Goal: Task Accomplishment & Management: Complete application form

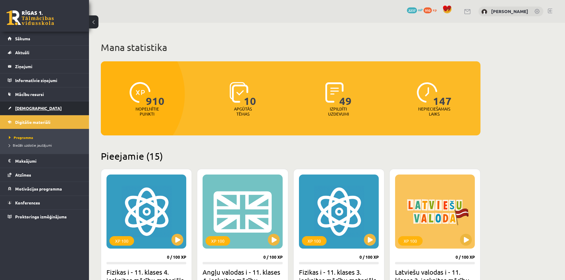
click at [28, 109] on span "[DEMOGRAPHIC_DATA]" at bounding box center [38, 108] width 47 height 5
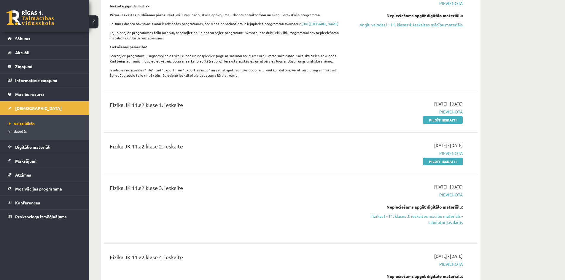
scroll to position [208, 0]
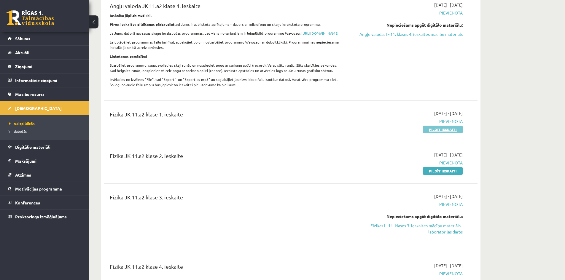
click at [435, 133] on link "Pildīt ieskaiti" at bounding box center [443, 130] width 40 height 8
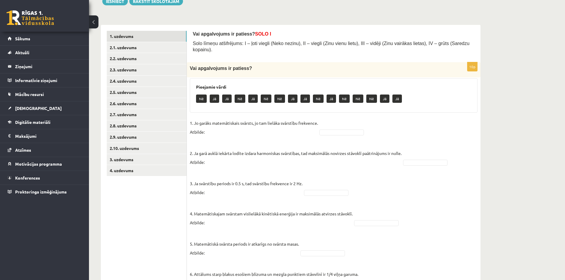
scroll to position [45, 0]
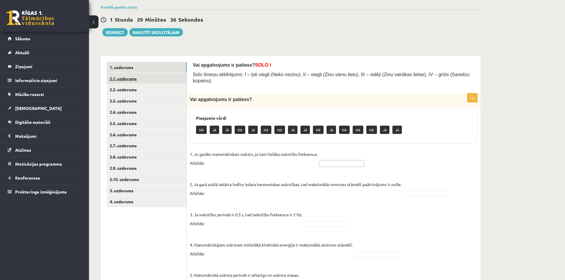
click at [131, 77] on link "2.1. uzdevums" at bounding box center [147, 78] width 80 height 11
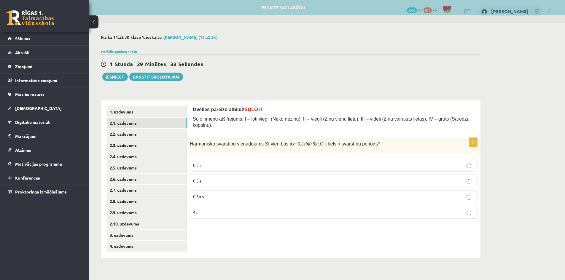
scroll to position [0, 0]
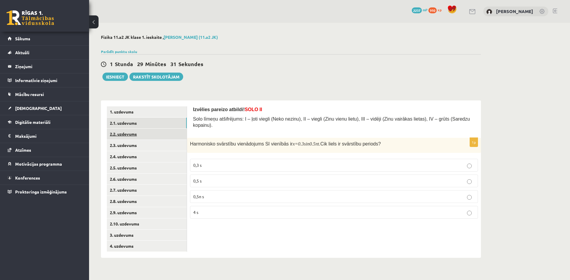
click at [135, 135] on link "2.2. uzdevums" at bounding box center [147, 134] width 80 height 11
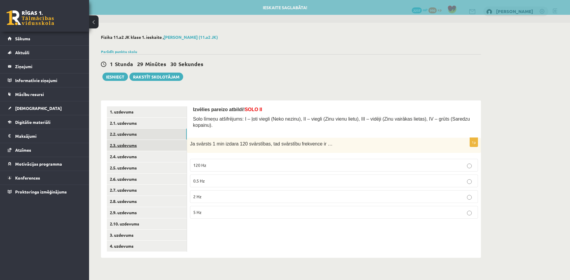
click at [135, 148] on link "2.3. uzdevums" at bounding box center [147, 145] width 80 height 11
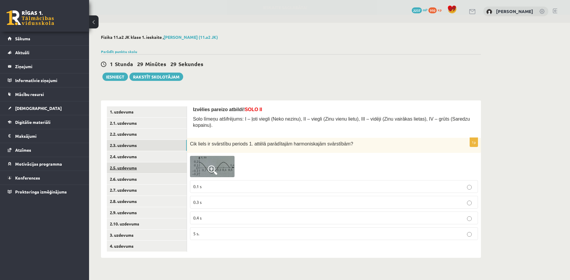
click at [140, 163] on link "2.5. uzdevums" at bounding box center [147, 168] width 80 height 11
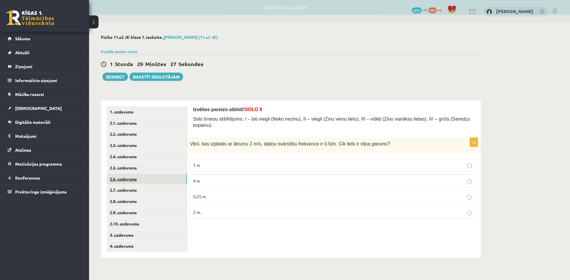
click at [142, 178] on link "2.6. uzdevums" at bounding box center [147, 179] width 80 height 11
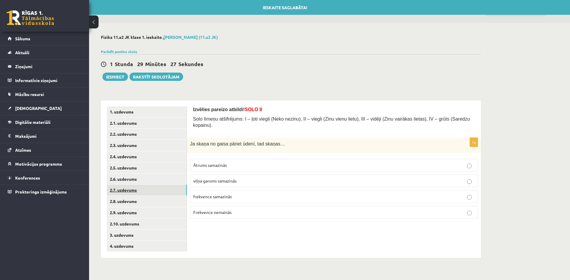
click at [144, 195] on link "2.7. uzdevums" at bounding box center [147, 190] width 80 height 11
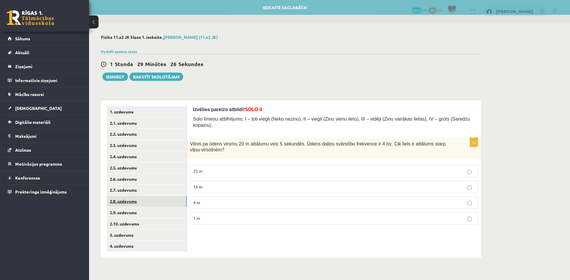
click at [144, 203] on link "2.8. uzdevums" at bounding box center [147, 201] width 80 height 11
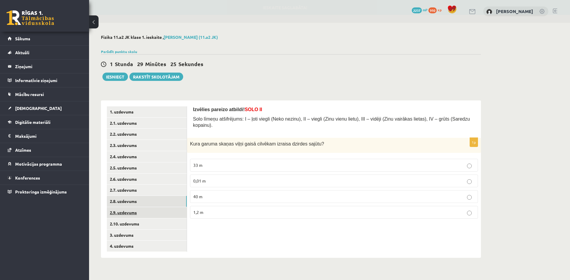
click at [141, 214] on link "2.9. uzdevums" at bounding box center [147, 212] width 80 height 11
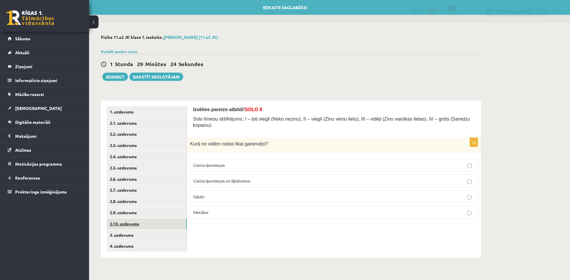
click at [142, 223] on link "2.10. uzdevums" at bounding box center [147, 224] width 80 height 11
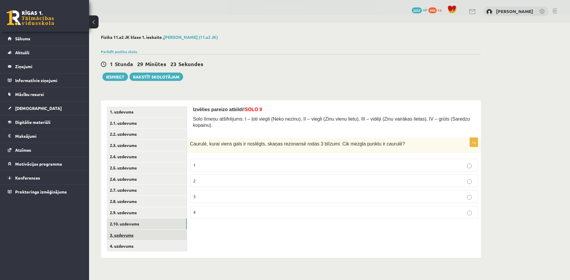
click at [144, 235] on link "3. uzdevums" at bounding box center [147, 235] width 80 height 11
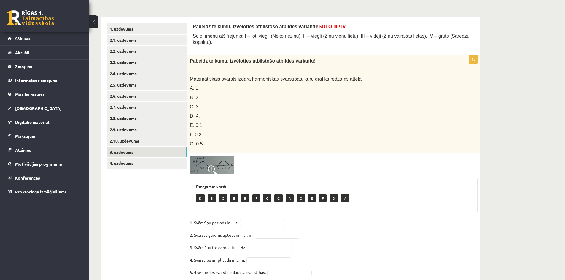
scroll to position [98, 0]
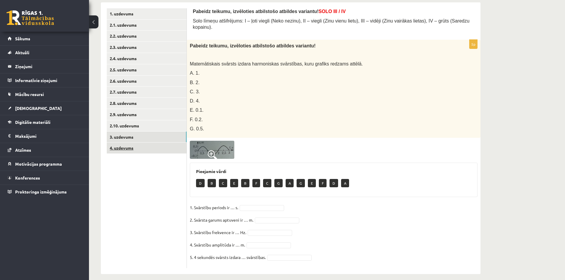
click at [140, 152] on link "4. uzdevums" at bounding box center [147, 148] width 80 height 11
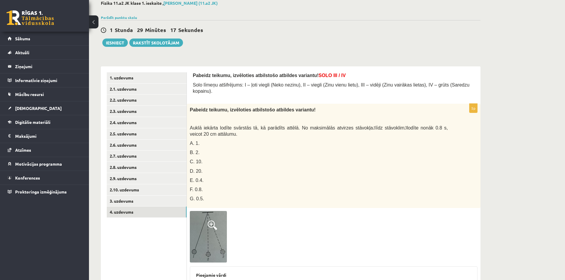
scroll to position [19, 0]
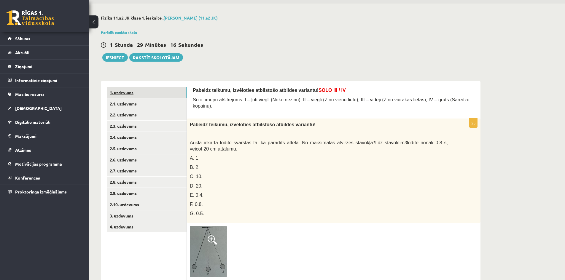
click at [175, 89] on link "1. uzdevums" at bounding box center [147, 92] width 80 height 11
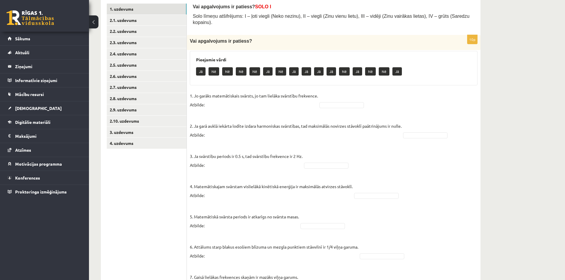
scroll to position [108, 0]
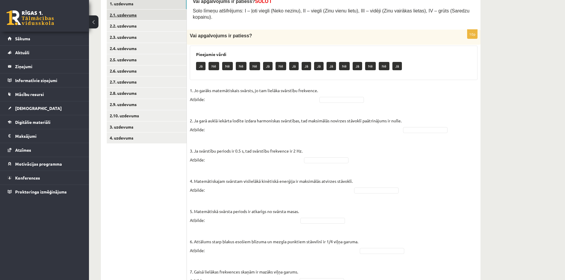
click at [141, 17] on link "2.1. uzdevums" at bounding box center [147, 14] width 80 height 11
click at [143, 29] on link "2.2. uzdevums" at bounding box center [147, 25] width 80 height 11
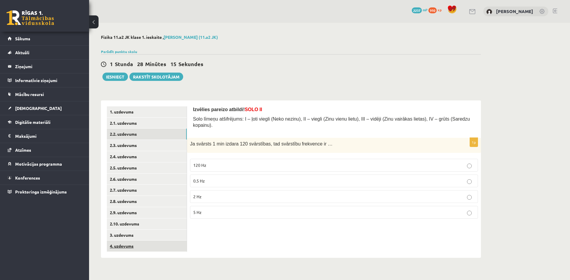
click at [174, 251] on link "4. uzdevums" at bounding box center [147, 246] width 80 height 11
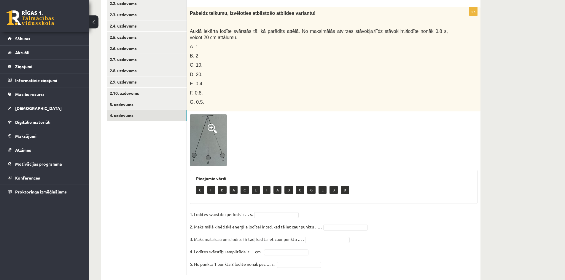
scroll to position [130, 0]
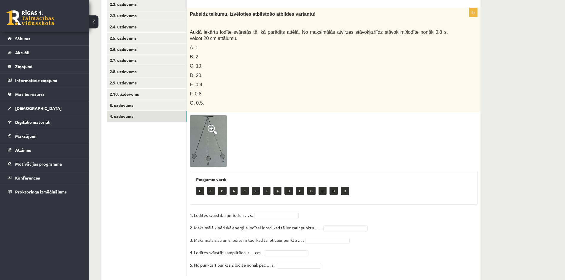
click at [207, 150] on img at bounding box center [208, 141] width 37 height 52
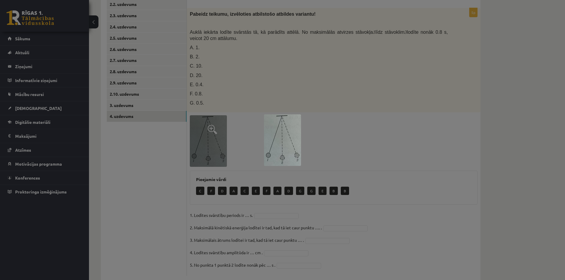
click at [342, 48] on div at bounding box center [282, 140] width 565 height 280
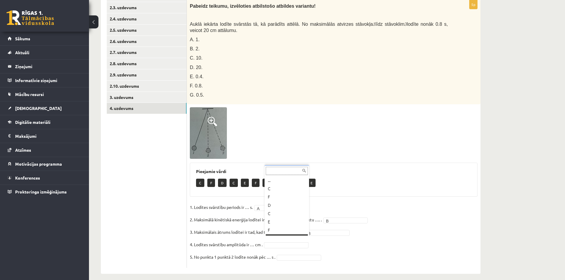
scroll to position [7, 0]
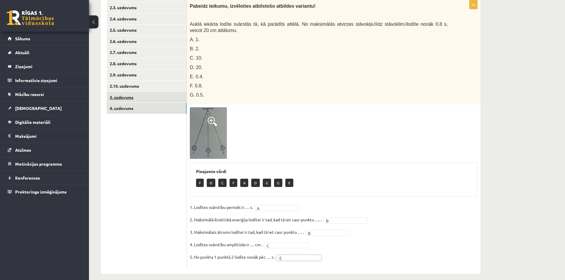
click at [170, 98] on link "3. uzdevums" at bounding box center [147, 97] width 80 height 11
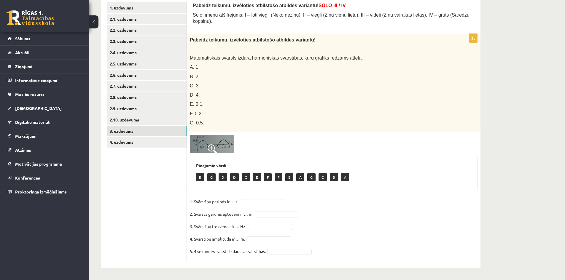
scroll to position [98, 0]
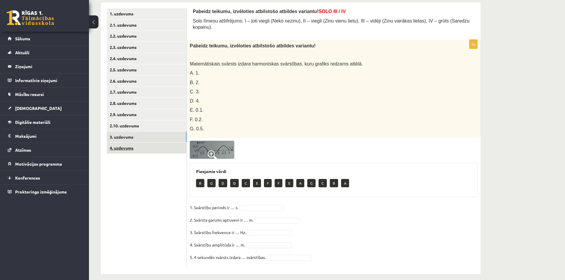
click at [142, 148] on link "4. uzdevums" at bounding box center [147, 148] width 80 height 11
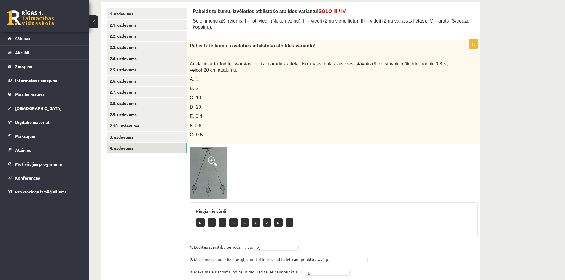
scroll to position [138, 0]
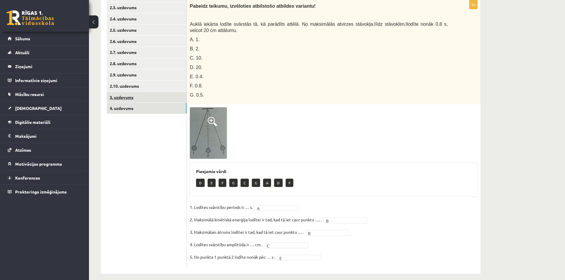
click at [123, 99] on link "3. uzdevums" at bounding box center [147, 97] width 80 height 11
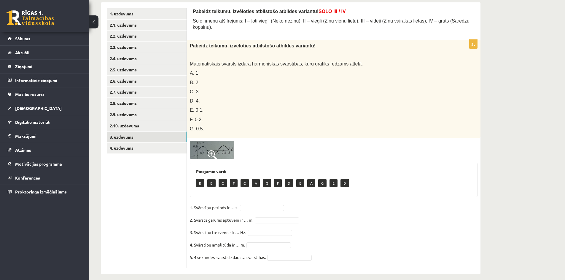
click at [204, 153] on img at bounding box center [212, 150] width 45 height 18
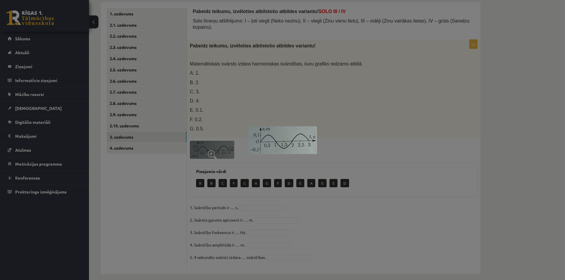
click at [360, 143] on div at bounding box center [282, 140] width 565 height 280
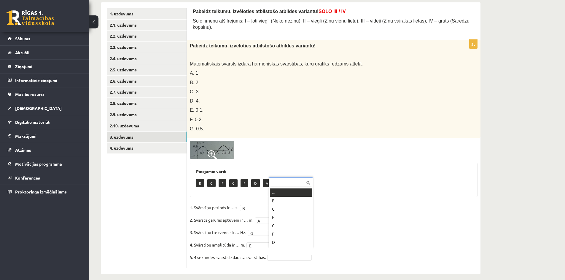
scroll to position [7, 0]
click at [169, 131] on link "2.10. uzdevums" at bounding box center [147, 125] width 80 height 11
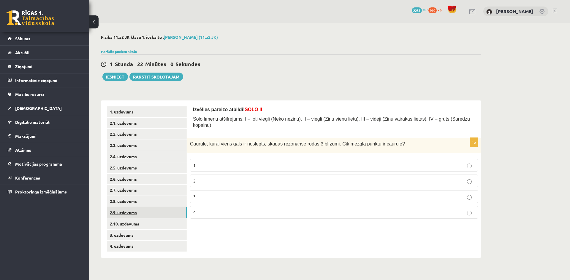
click at [152, 213] on link "2.9. uzdevums" at bounding box center [147, 212] width 80 height 11
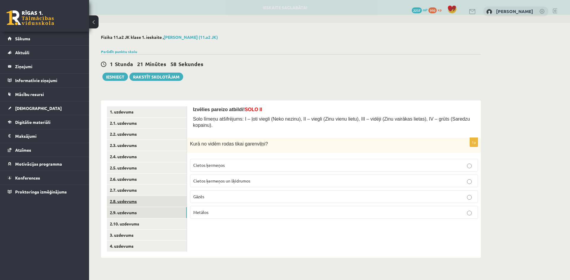
click at [149, 205] on link "2.8. uzdevums" at bounding box center [147, 201] width 80 height 11
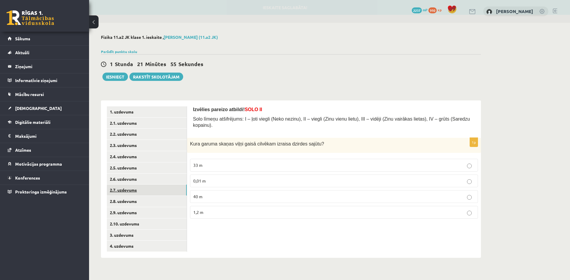
click at [146, 193] on link "2.7. uzdevums" at bounding box center [147, 190] width 80 height 11
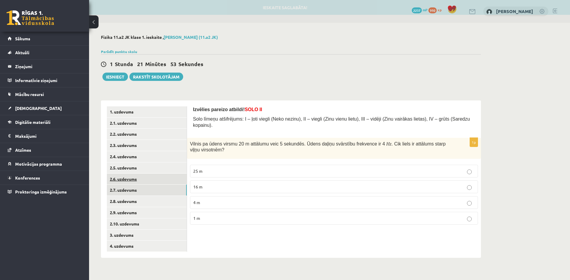
click at [140, 178] on link "2.6. uzdevums" at bounding box center [147, 179] width 80 height 11
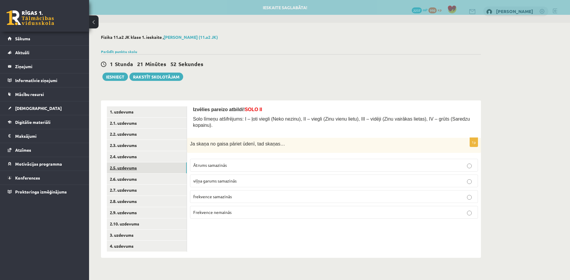
click at [139, 167] on link "2.5. uzdevums" at bounding box center [147, 168] width 80 height 11
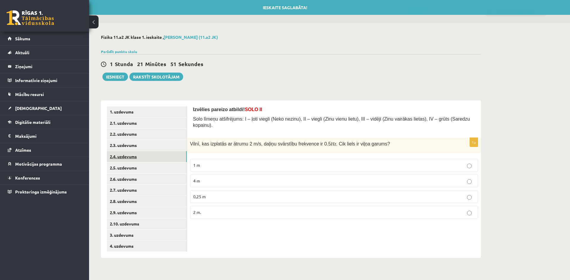
click at [137, 155] on link "2.4. uzdevums" at bounding box center [147, 156] width 80 height 11
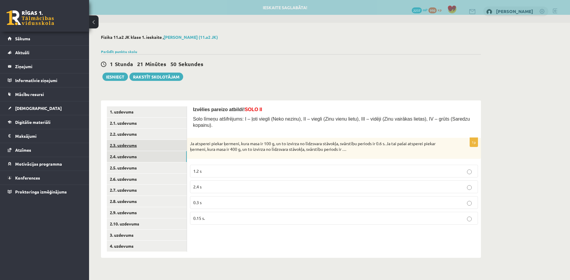
click at [135, 148] on link "2.3. uzdevums" at bounding box center [147, 145] width 80 height 11
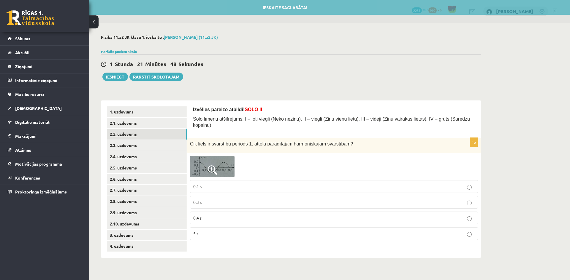
click at [134, 133] on link "2.2. uzdevums" at bounding box center [147, 134] width 80 height 11
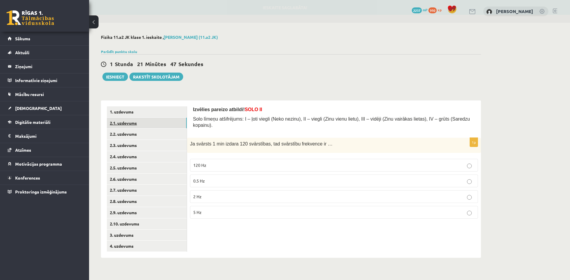
click at [133, 127] on link "2.1. uzdevums" at bounding box center [147, 123] width 80 height 11
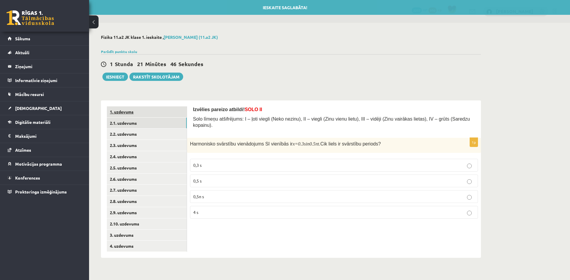
click at [131, 114] on link "1. uzdevums" at bounding box center [147, 112] width 80 height 11
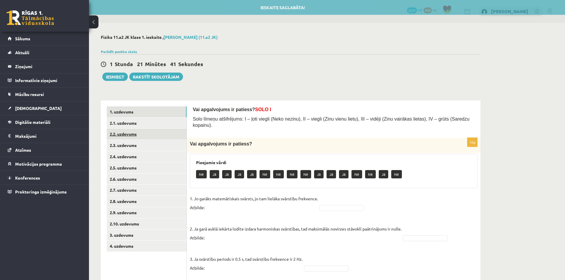
click at [157, 138] on link "2.2. uzdevums" at bounding box center [147, 134] width 80 height 11
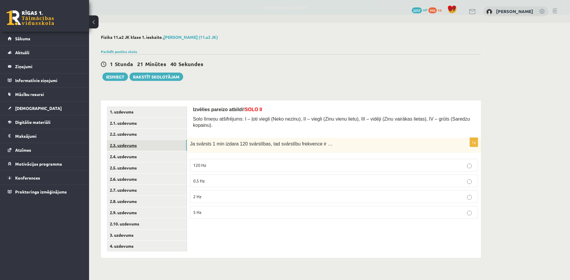
click at [160, 149] on link "2.3. uzdevums" at bounding box center [147, 145] width 80 height 11
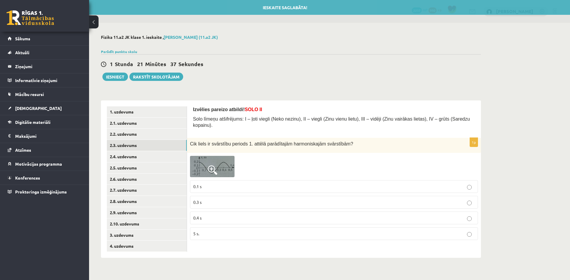
click at [199, 158] on img at bounding box center [212, 166] width 45 height 21
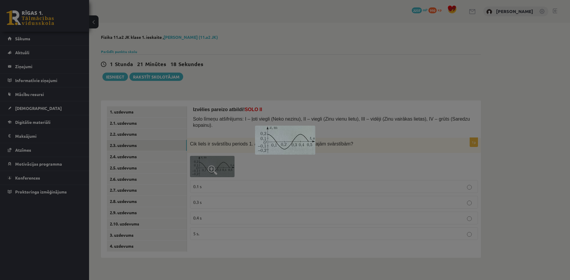
click at [370, 85] on div at bounding box center [285, 140] width 570 height 280
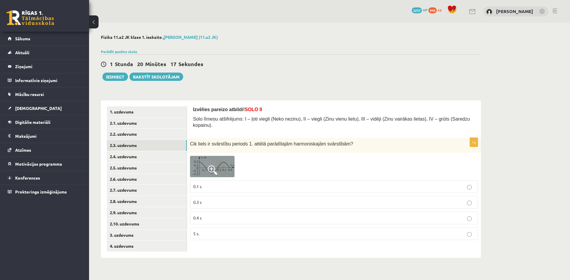
drag, startPoint x: 241, startPoint y: 213, endPoint x: 238, endPoint y: 215, distance: 3.5
click at [239, 215] on p "0.4 s" at bounding box center [333, 218] width 281 height 6
click at [137, 113] on link "1. uzdevums" at bounding box center [147, 112] width 80 height 11
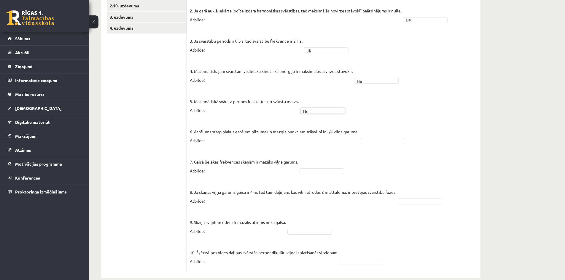
scroll to position [219, 0]
drag, startPoint x: 419, startPoint y: 218, endPoint x: 409, endPoint y: 216, distance: 10.0
drag, startPoint x: 304, startPoint y: 218, endPoint x: 305, endPoint y: 222, distance: 3.5
click at [304, 219] on fieldset "1. Jo garāks matemātiskais svārsts, jo tam lielāka svārstību frekvence. Atbilde…" at bounding box center [334, 123] width 288 height 294
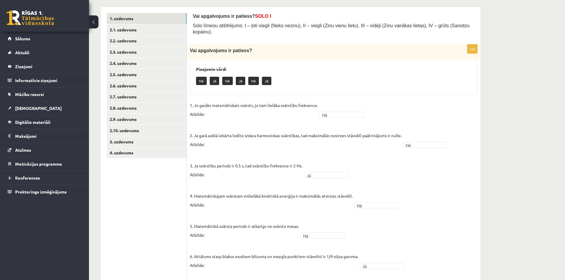
scroll to position [70, 0]
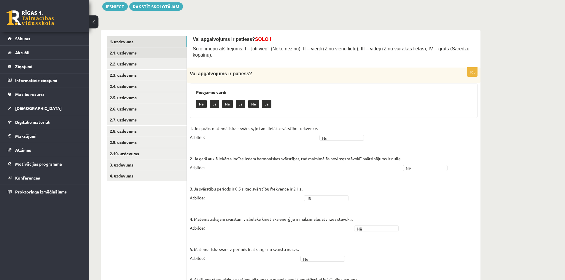
click at [139, 55] on link "2.1. uzdevums" at bounding box center [147, 52] width 80 height 11
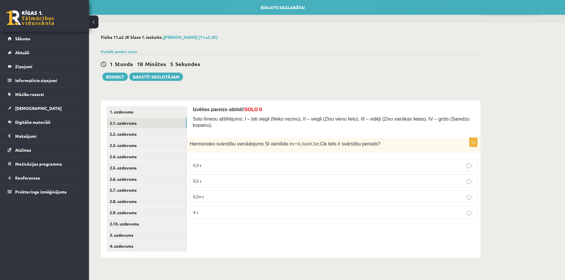
scroll to position [0, 0]
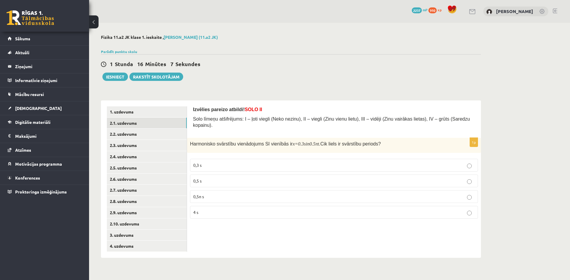
click at [305, 209] on p "4 s" at bounding box center [333, 212] width 281 height 6
click at [131, 138] on link "2.2. uzdevums" at bounding box center [147, 134] width 80 height 11
click at [231, 196] on label "2 Hz" at bounding box center [334, 196] width 288 height 13
click at [128, 156] on link "2.4. uzdevums" at bounding box center [147, 156] width 80 height 11
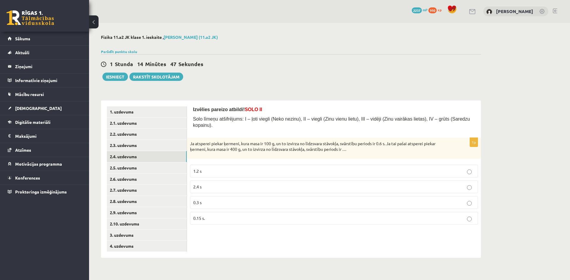
click at [262, 168] on p "1.2 s" at bounding box center [333, 171] width 281 height 6
click at [125, 167] on link "2.5. uzdevums" at bounding box center [147, 168] width 80 height 11
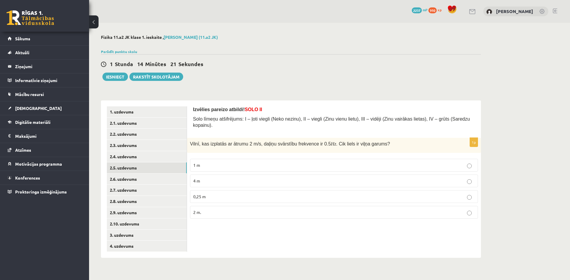
click at [227, 175] on label "4 m" at bounding box center [334, 181] width 288 height 13
click at [155, 177] on link "2.6. uzdevums" at bounding box center [147, 179] width 80 height 11
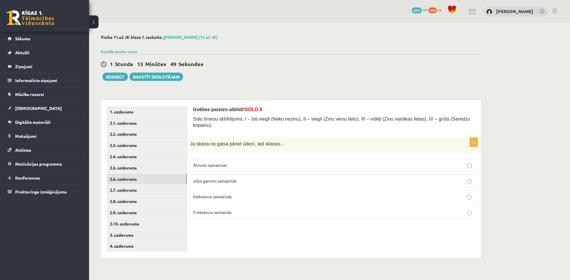
click at [266, 209] on p "Frekvence nemainās" at bounding box center [333, 212] width 281 height 6
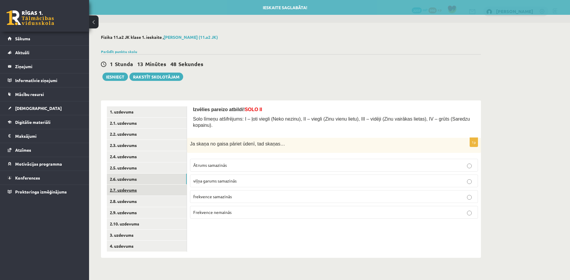
click at [173, 188] on link "2.7. uzdevums" at bounding box center [147, 190] width 80 height 11
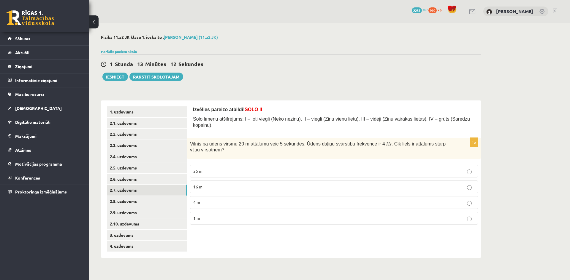
click at [250, 215] on p "1 m" at bounding box center [333, 218] width 281 height 6
click at [169, 203] on link "2.8. uzdevums" at bounding box center [147, 201] width 80 height 11
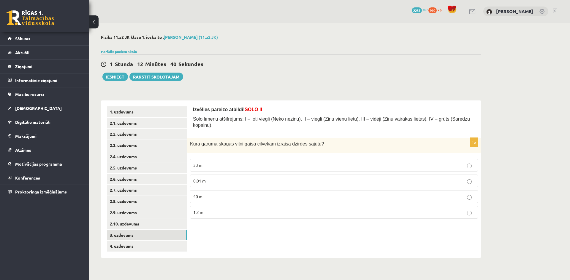
click at [173, 233] on link "3. uzdevums" at bounding box center [147, 235] width 80 height 11
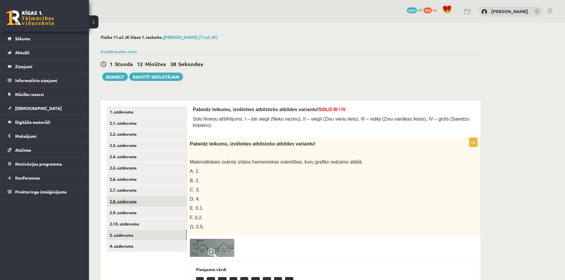
click at [136, 207] on link "2.8. uzdevums" at bounding box center [147, 201] width 80 height 11
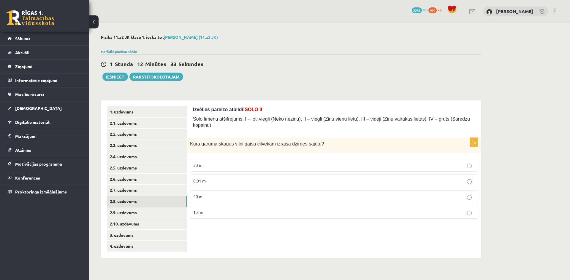
click at [245, 209] on p "1,2 m" at bounding box center [333, 212] width 281 height 6
click at [163, 214] on link "2.9. uzdevums" at bounding box center [147, 212] width 80 height 11
click at [228, 194] on p "Gāzēs" at bounding box center [333, 197] width 281 height 6
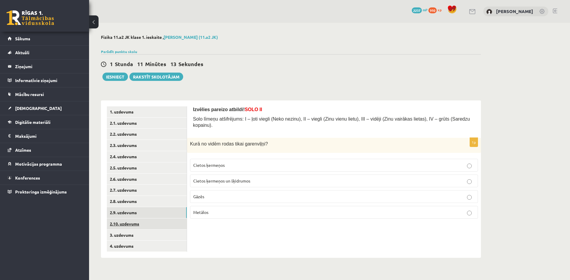
click at [178, 220] on link "2.10. uzdevums" at bounding box center [147, 224] width 80 height 11
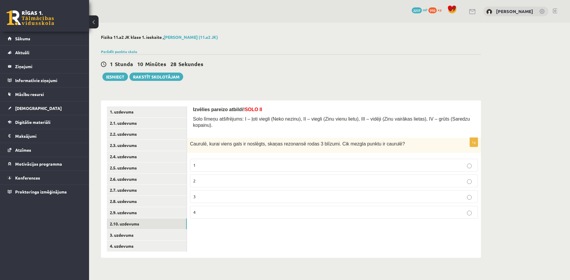
click at [204, 194] on p "3" at bounding box center [333, 197] width 281 height 6
click at [155, 237] on link "3. uzdevums" at bounding box center [147, 235] width 80 height 11
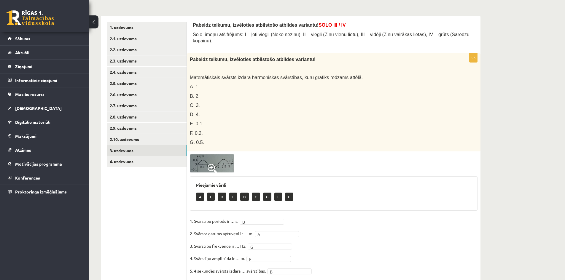
scroll to position [89, 0]
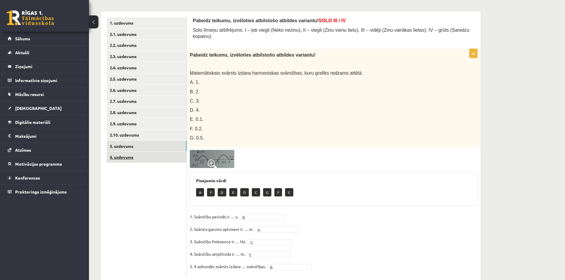
click at [150, 161] on link "4. uzdevums" at bounding box center [147, 157] width 80 height 11
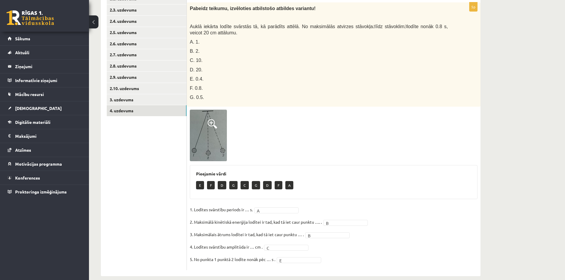
scroll to position [138, 0]
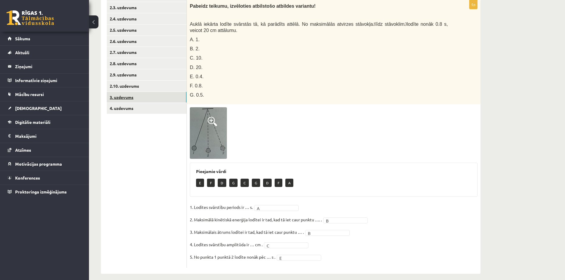
click at [161, 100] on link "3. uzdevums" at bounding box center [147, 97] width 80 height 11
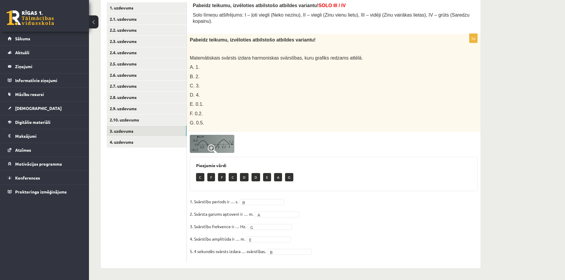
scroll to position [98, 0]
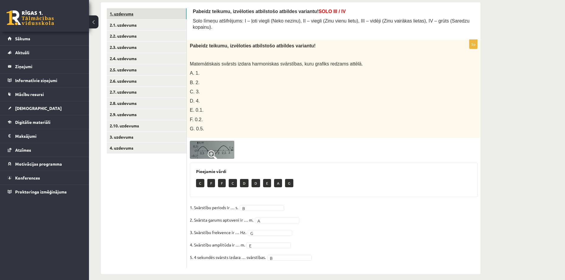
click at [132, 12] on link "1. uzdevums" at bounding box center [147, 13] width 80 height 11
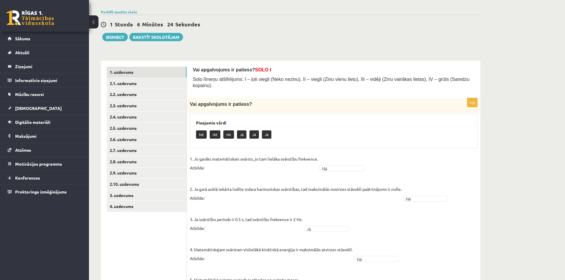
scroll to position [0, 0]
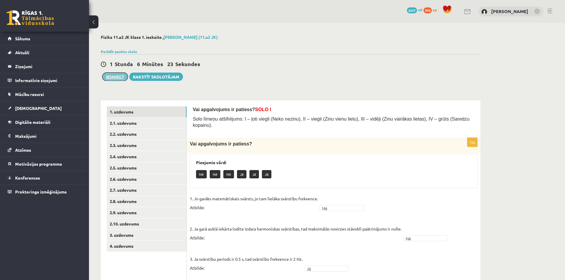
click at [109, 75] on button "Iesniegt" at bounding box center [115, 77] width 26 height 8
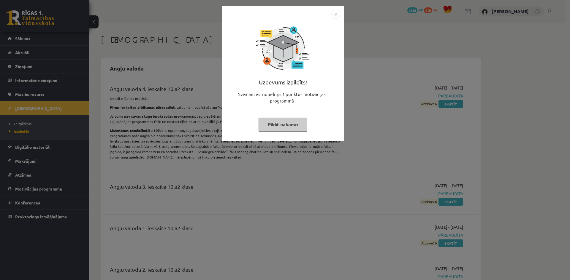
click at [557, 28] on div "Uzdevums izpildīts! Sveicam esi nopelnījis 1 punktus motivācijas programmā Pild…" at bounding box center [285, 140] width 570 height 280
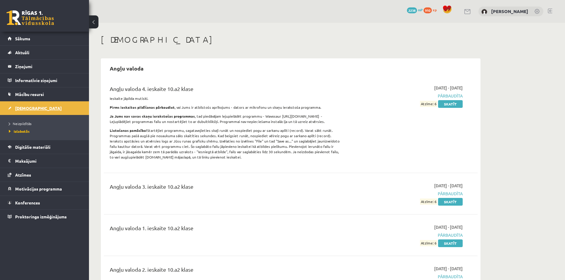
click at [24, 110] on span "[DEMOGRAPHIC_DATA]" at bounding box center [38, 108] width 47 height 5
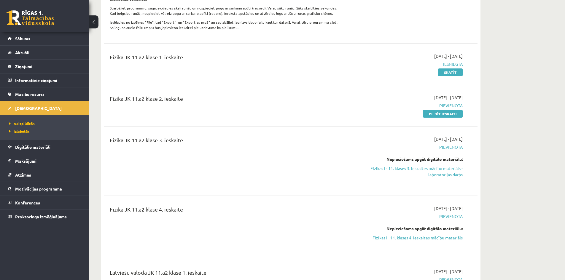
scroll to position [267, 0]
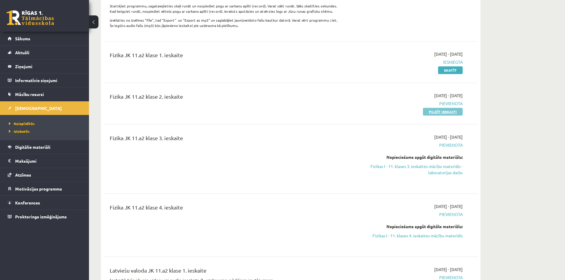
click at [434, 116] on link "Pildīt ieskaiti" at bounding box center [443, 112] width 40 height 8
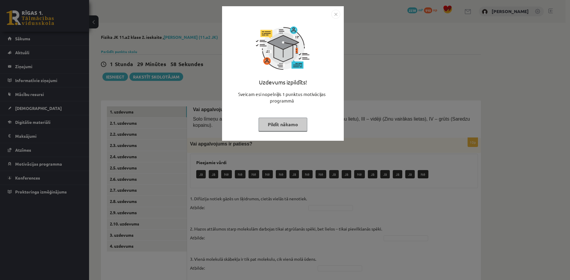
click at [336, 12] on img "Close" at bounding box center [335, 14] width 9 height 9
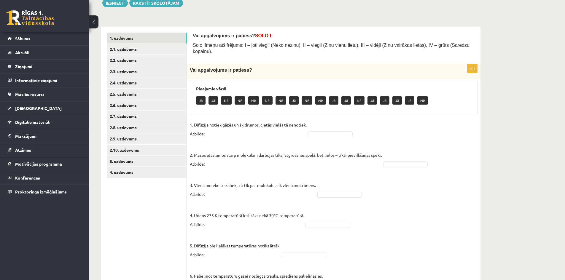
scroll to position [89, 0]
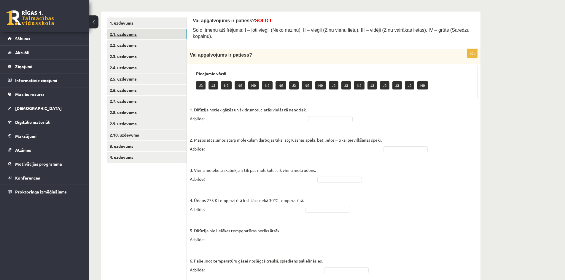
click at [158, 38] on link "2.1. uzdevums" at bounding box center [147, 34] width 80 height 11
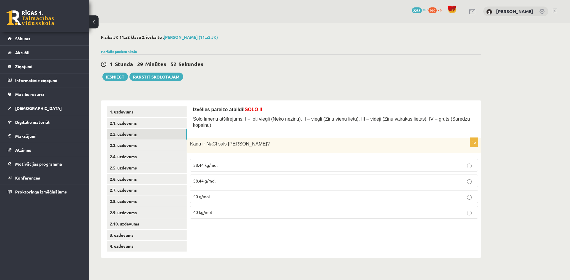
click at [148, 129] on link "2.2. uzdevums" at bounding box center [147, 134] width 80 height 11
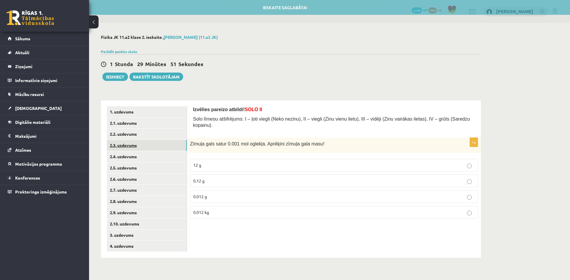
click at [151, 145] on link "2.3. uzdevums" at bounding box center [147, 145] width 80 height 11
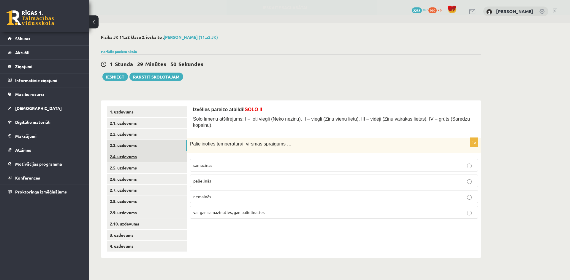
click at [153, 158] on link "2.4. uzdevums" at bounding box center [147, 156] width 80 height 11
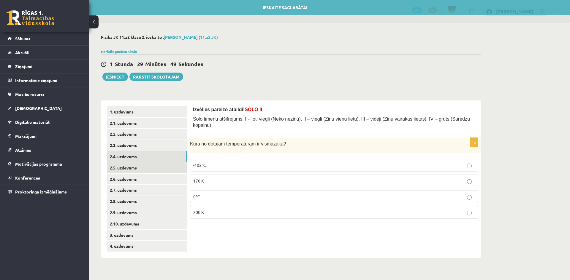
click at [154, 172] on link "2.5. uzdevums" at bounding box center [147, 168] width 80 height 11
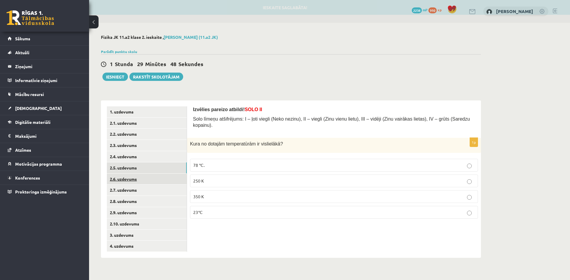
click at [157, 183] on link "2.6. uzdevums" at bounding box center [147, 179] width 80 height 11
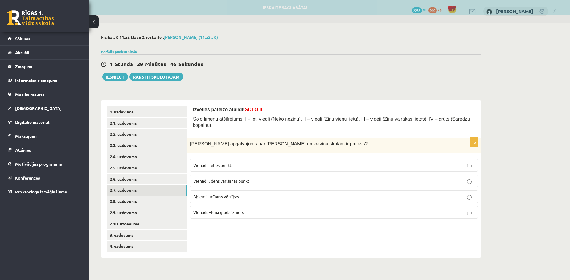
click at [159, 193] on link "2.7. uzdevums" at bounding box center [147, 190] width 80 height 11
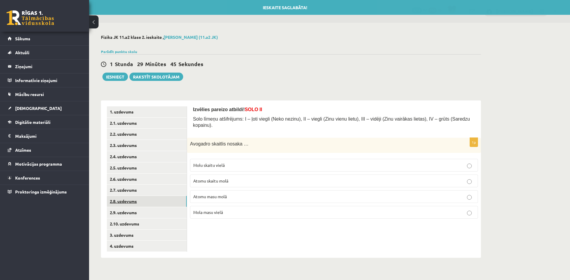
click at [160, 199] on link "2.8. uzdevums" at bounding box center [147, 201] width 80 height 11
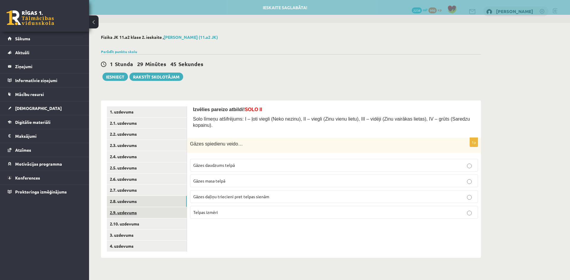
click at [161, 210] on link "2.9. uzdevums" at bounding box center [147, 212] width 80 height 11
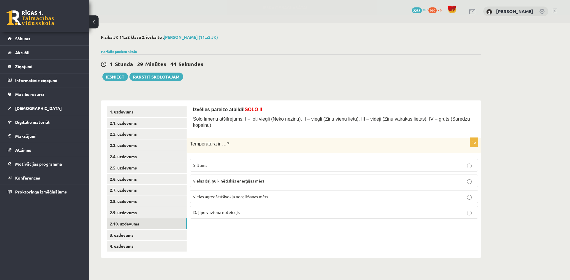
click at [162, 224] on link "2.10. uzdevums" at bounding box center [147, 224] width 80 height 11
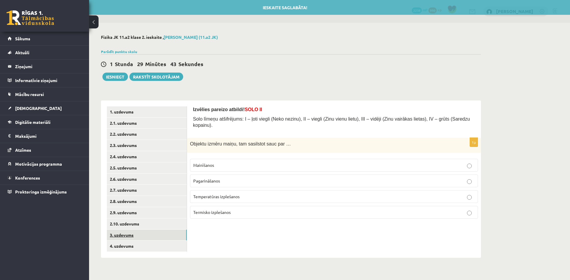
click at [162, 231] on link "3. uzdevums" at bounding box center [147, 235] width 80 height 11
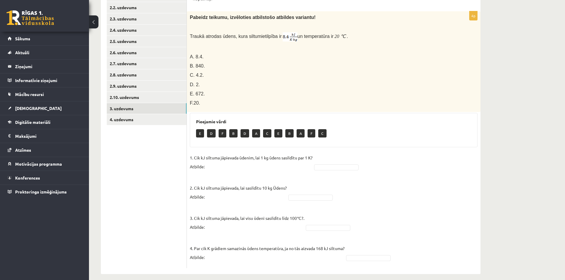
scroll to position [127, 0]
click at [171, 118] on link "4. uzdevums" at bounding box center [147, 119] width 80 height 11
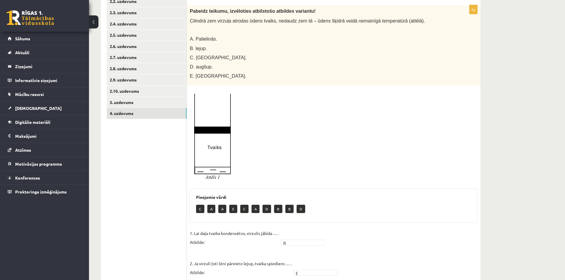
scroll to position [120, 0]
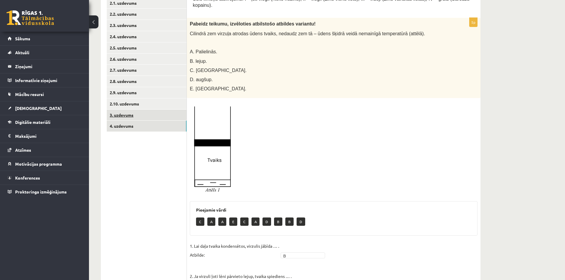
click at [149, 117] on link "3. uzdevums" at bounding box center [147, 115] width 80 height 11
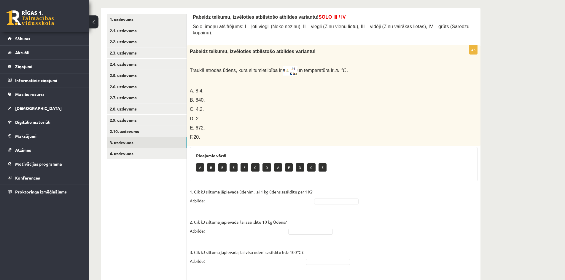
scroll to position [127, 0]
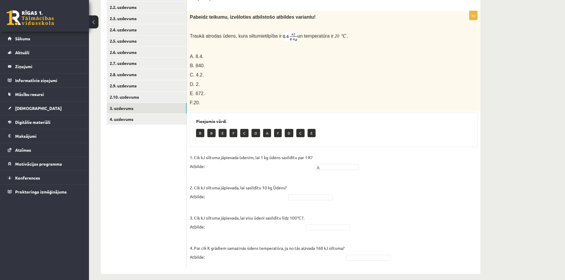
click at [334, 191] on fieldset "1. Cik kJ siltuma jāpievada ūdenim, lai 1 kg ūdens sasildītu par 1 K? Atbilde: …" at bounding box center [334, 209] width 288 height 112
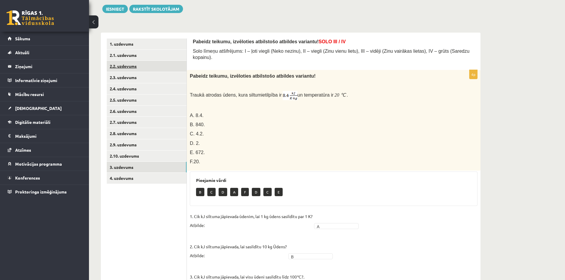
scroll to position [68, 0]
click at [141, 42] on link "1. uzdevums" at bounding box center [147, 44] width 80 height 11
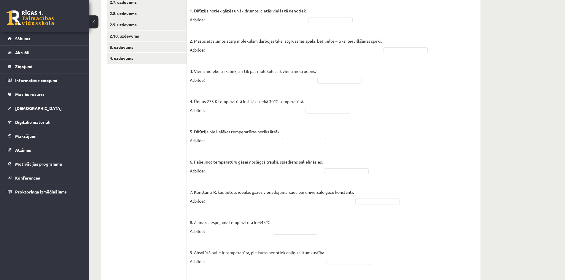
scroll to position [191, 0]
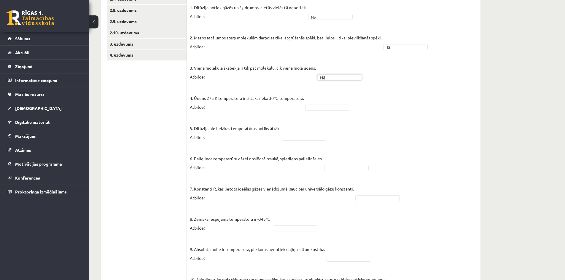
click at [338, 105] on fieldset "1. Difūzija notiek gāzēs un šķidrumos, cietās vielās tā nenotiek. Atbilde: Nē *…" at bounding box center [334, 150] width 288 height 294
click at [310, 135] on fieldset "1. Difūzija notiek gāzēs un šķidrumos, cietās vielās tā nenotiek. Atbilde: Nē *…" at bounding box center [334, 150] width 288 height 294
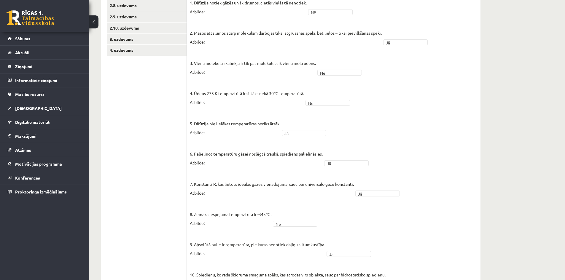
scroll to position [74, 0]
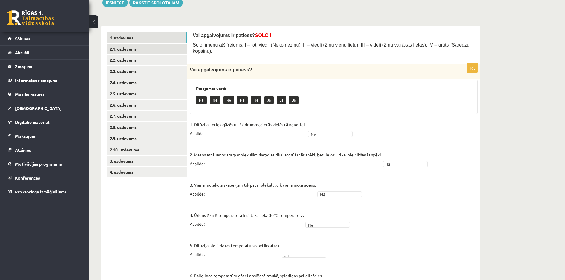
click at [134, 48] on link "2.1. uzdevums" at bounding box center [147, 49] width 80 height 11
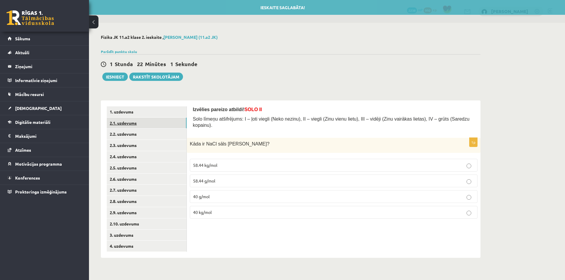
scroll to position [0, 0]
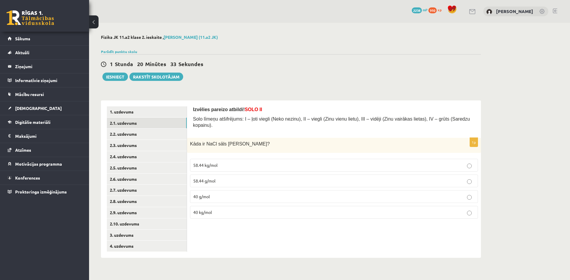
click at [259, 178] on p "58.44 g/mol" at bounding box center [333, 181] width 281 height 6
click at [168, 133] on link "2.2. uzdevums" at bounding box center [147, 134] width 80 height 11
click at [231, 194] on p "0.012 g" at bounding box center [333, 197] width 281 height 6
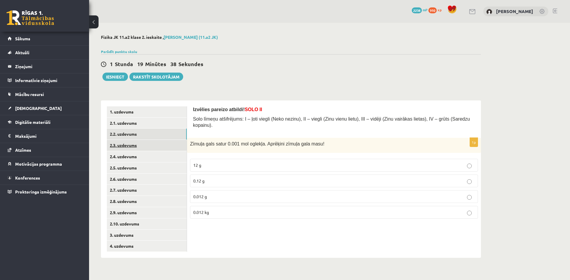
click at [120, 144] on link "2.3. uzdevums" at bounding box center [147, 145] width 80 height 11
click at [219, 163] on label "samazinās" at bounding box center [334, 165] width 288 height 13
click at [154, 160] on link "2.4. uzdevums" at bounding box center [147, 156] width 80 height 11
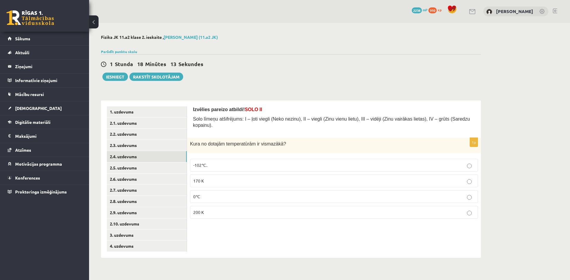
click at [197, 178] on span "170 K" at bounding box center [198, 180] width 11 height 5
click at [163, 171] on link "2.5. uzdevums" at bounding box center [147, 168] width 80 height 11
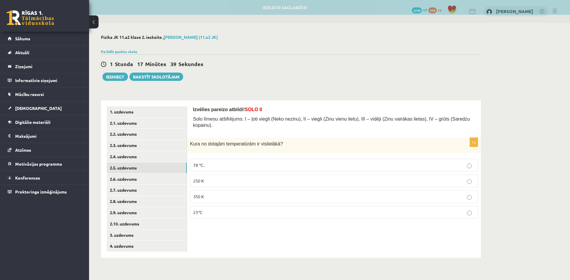
click at [224, 162] on p "78 ℃." at bounding box center [333, 165] width 281 height 6
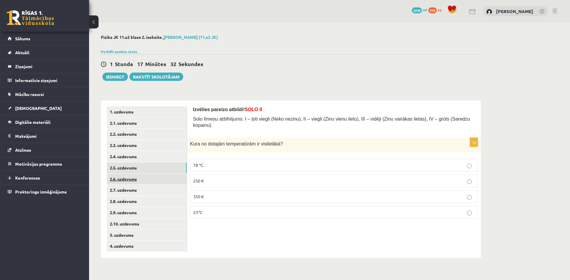
click at [170, 178] on link "2.6. uzdevums" at bounding box center [147, 179] width 80 height 11
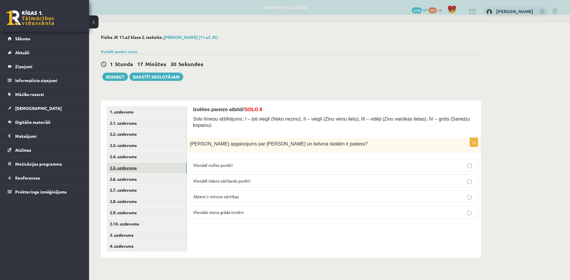
click at [167, 166] on link "2.5. uzdevums" at bounding box center [147, 168] width 80 height 11
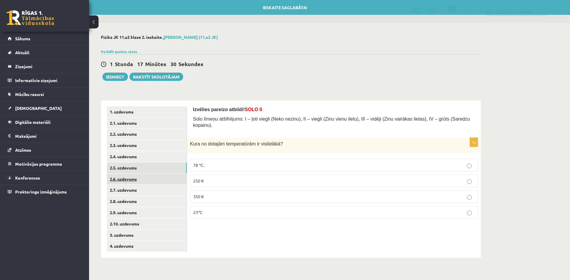
click at [170, 179] on link "2.6. uzdevums" at bounding box center [147, 179] width 80 height 11
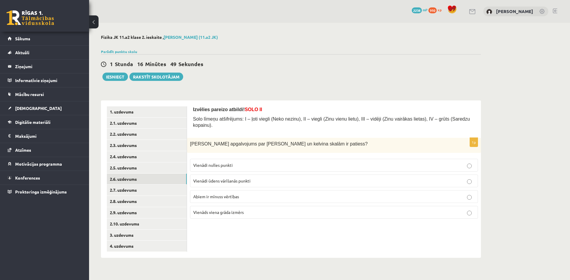
click at [257, 209] on p "Vienāds viena grāda izmērs" at bounding box center [333, 212] width 281 height 6
click at [161, 190] on link "2.7. uzdevums" at bounding box center [147, 190] width 80 height 11
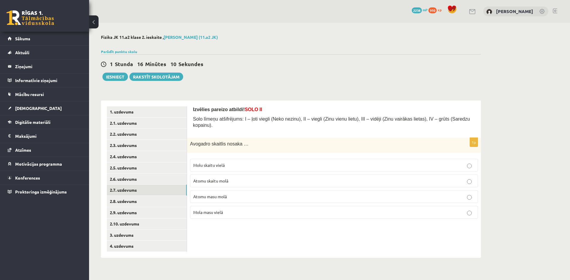
click at [214, 178] on span "Atomu skaitu molā" at bounding box center [210, 180] width 35 height 5
click at [126, 201] on link "2.8. uzdevums" at bounding box center [147, 201] width 80 height 11
click at [244, 194] on span "Gāzes daļiņu triecieni pret telpas sienām" at bounding box center [231, 196] width 76 height 5
click at [162, 215] on link "2.9. uzdevums" at bounding box center [147, 212] width 80 height 11
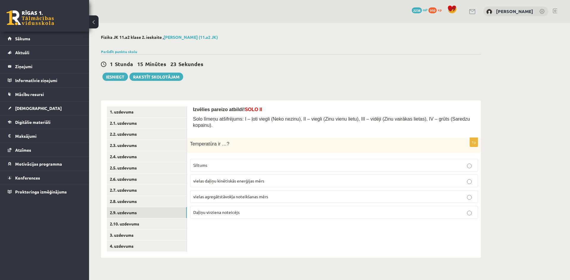
click at [306, 178] on p "vielas daļiņu kinētiskās enerģijas mērs" at bounding box center [333, 181] width 281 height 6
click at [146, 228] on link "2.10. uzdevums" at bounding box center [147, 224] width 80 height 11
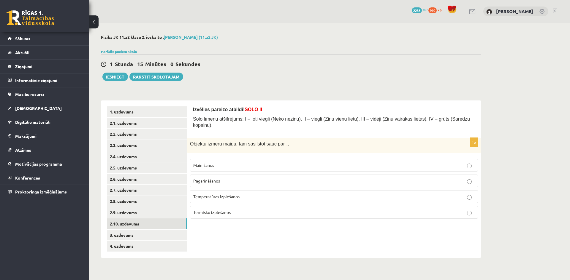
click at [258, 194] on p "Temperatūras izplešanos" at bounding box center [333, 197] width 281 height 6
click at [175, 234] on link "3. uzdevums" at bounding box center [147, 235] width 80 height 11
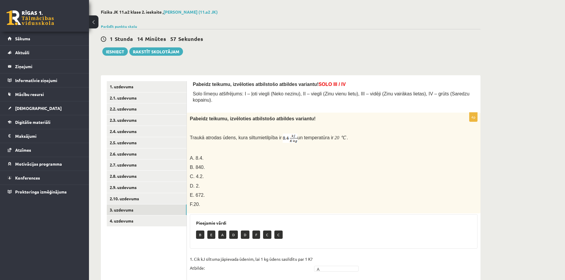
scroll to position [59, 0]
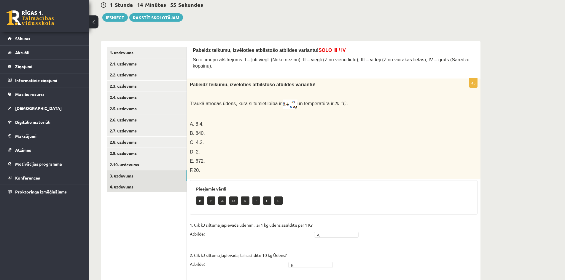
click at [152, 189] on link "4. uzdevums" at bounding box center [147, 187] width 80 height 11
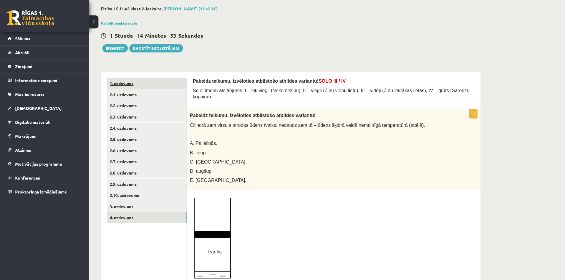
scroll to position [0, 0]
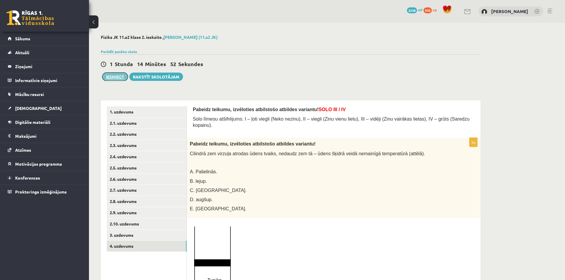
click at [107, 75] on button "Iesniegt" at bounding box center [115, 77] width 26 height 8
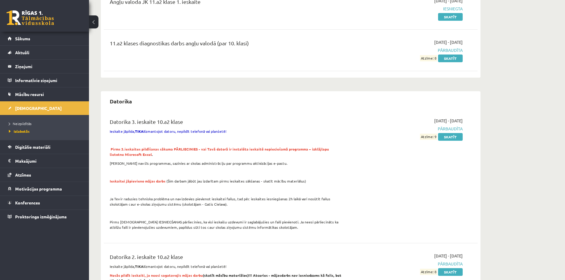
scroll to position [267, 0]
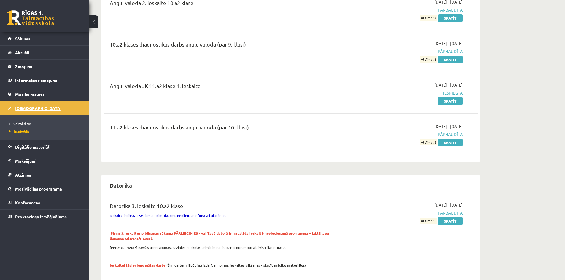
click at [45, 107] on link "[DEMOGRAPHIC_DATA]" at bounding box center [45, 108] width 74 height 14
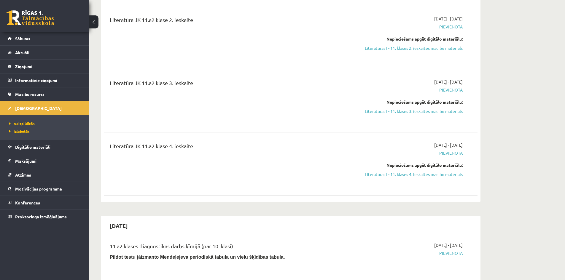
scroll to position [920, 0]
